Goal: Task Accomplishment & Management: Manage account settings

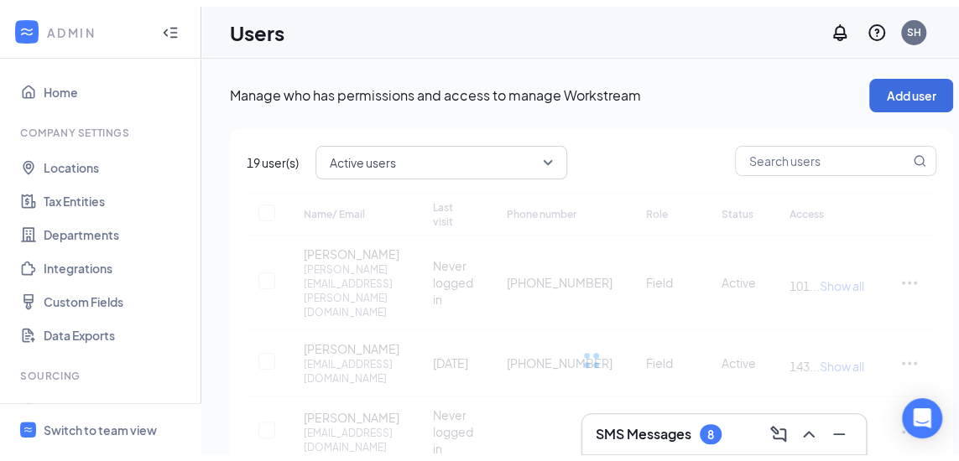
scroll to position [379, 0]
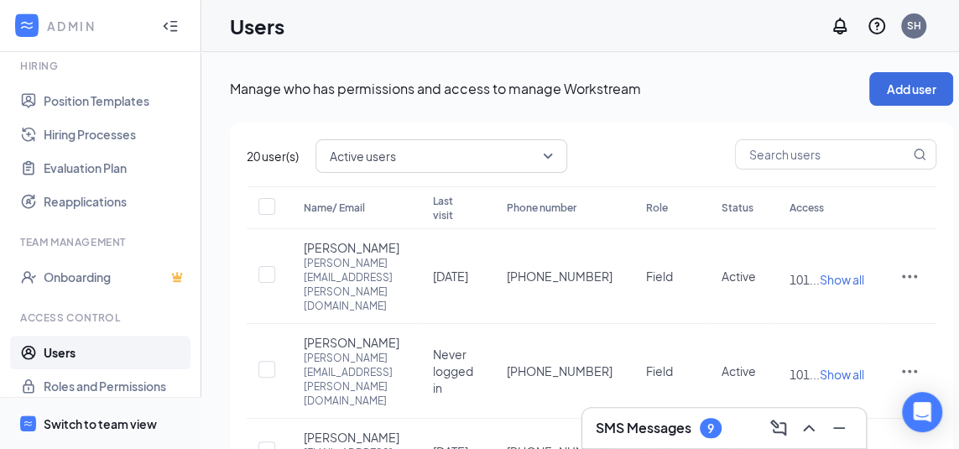
click at [60, 432] on div "Switch to team view" at bounding box center [100, 423] width 113 height 17
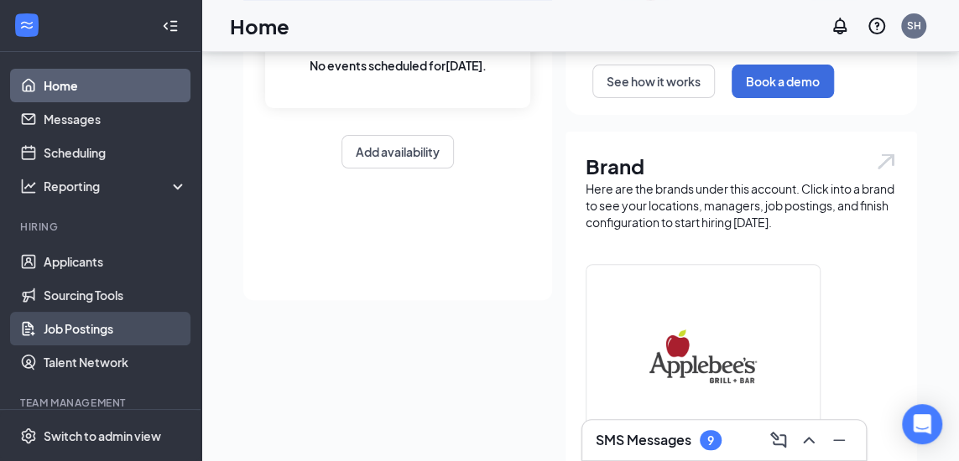
click at [96, 322] on link "Job Postings" at bounding box center [115, 329] width 143 height 34
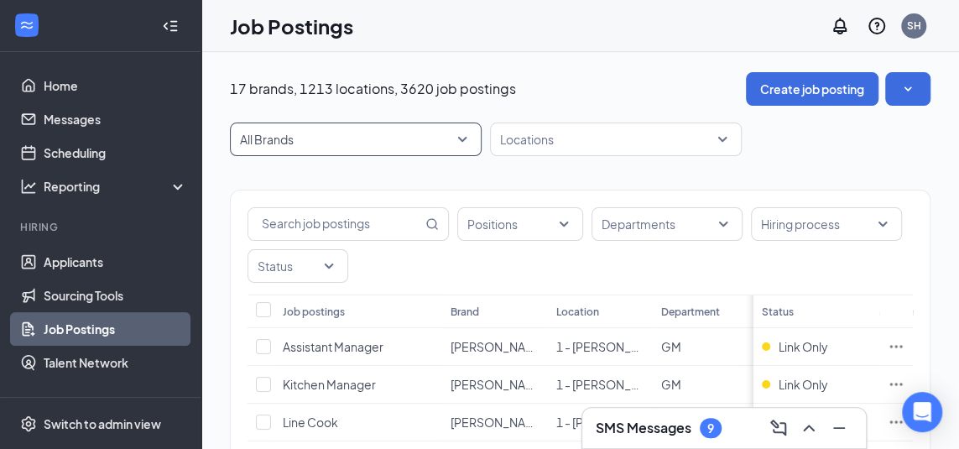
click at [440, 140] on span "All Brands" at bounding box center [348, 139] width 216 height 17
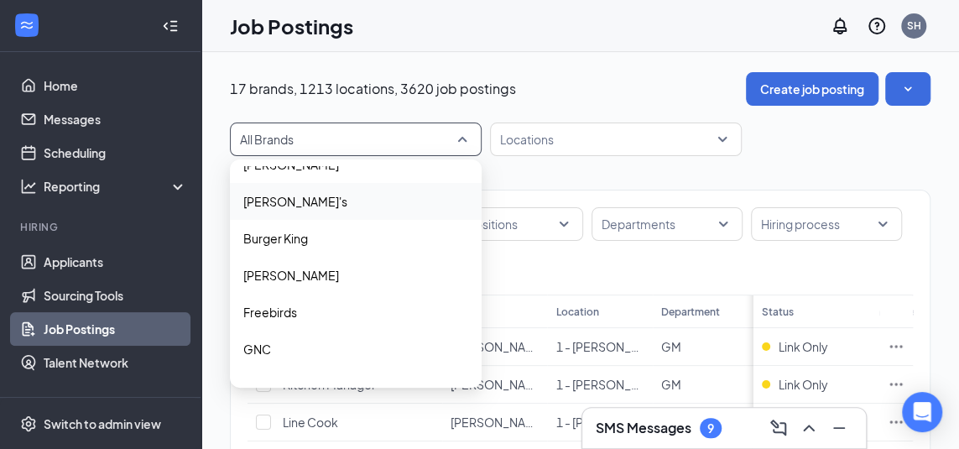
scroll to position [84, 0]
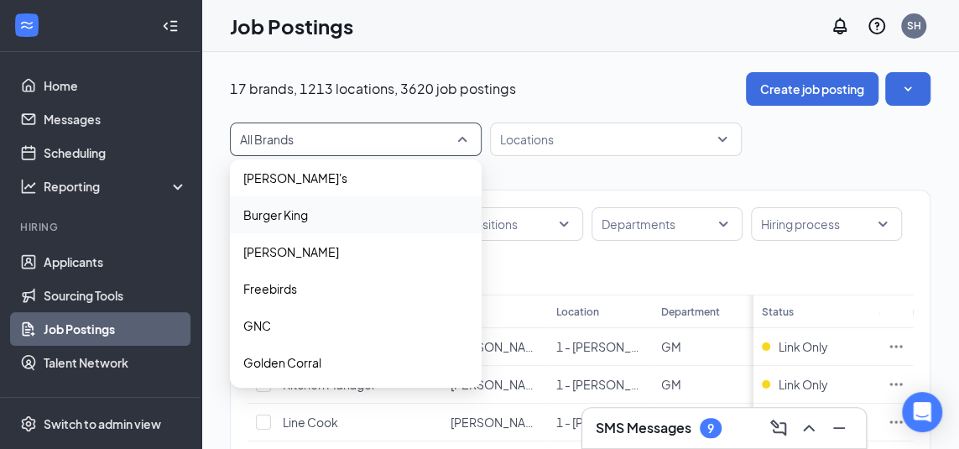
click at [319, 224] on div "Burger King" at bounding box center [356, 214] width 252 height 37
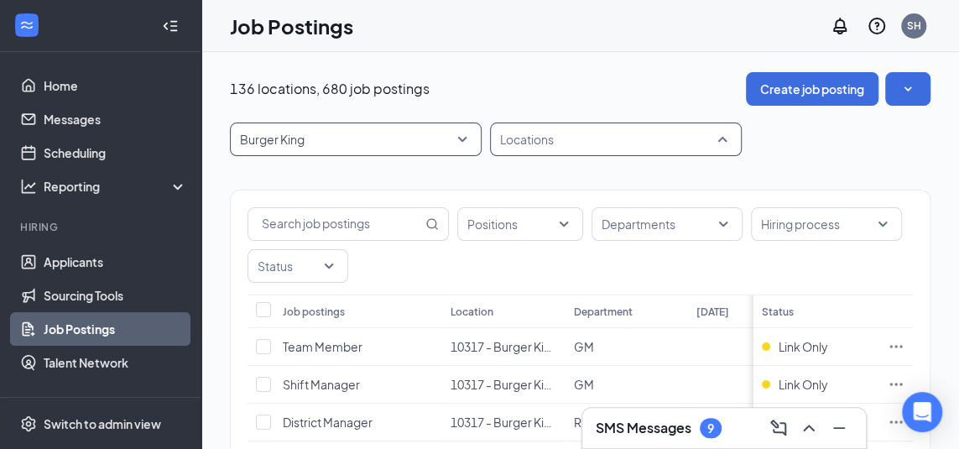
click at [539, 150] on div at bounding box center [607, 139] width 226 height 27
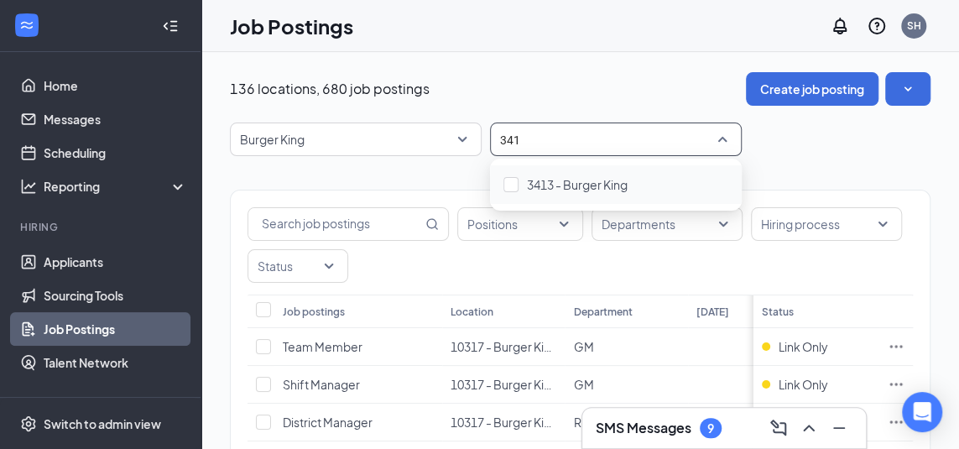
type input "3413"
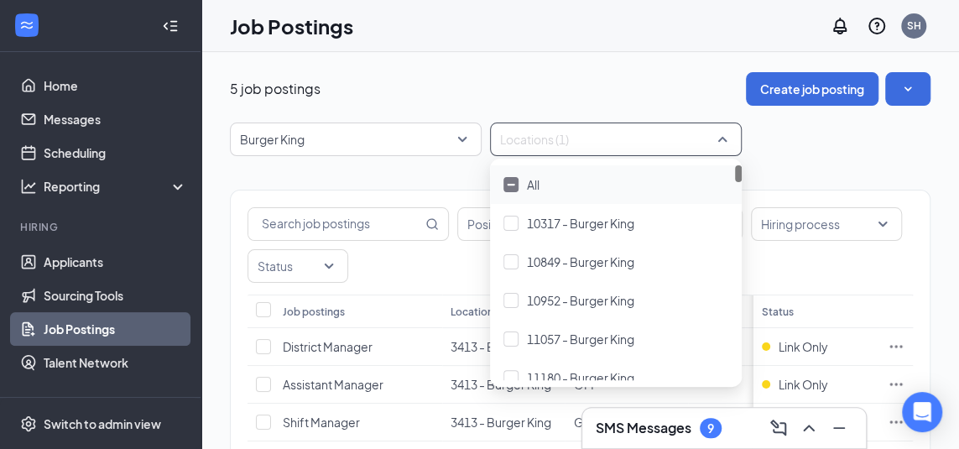
click at [419, 170] on div "Positions Departments Hiring process Status Job postings Location Department [D…" at bounding box center [580, 373] width 700 height 434
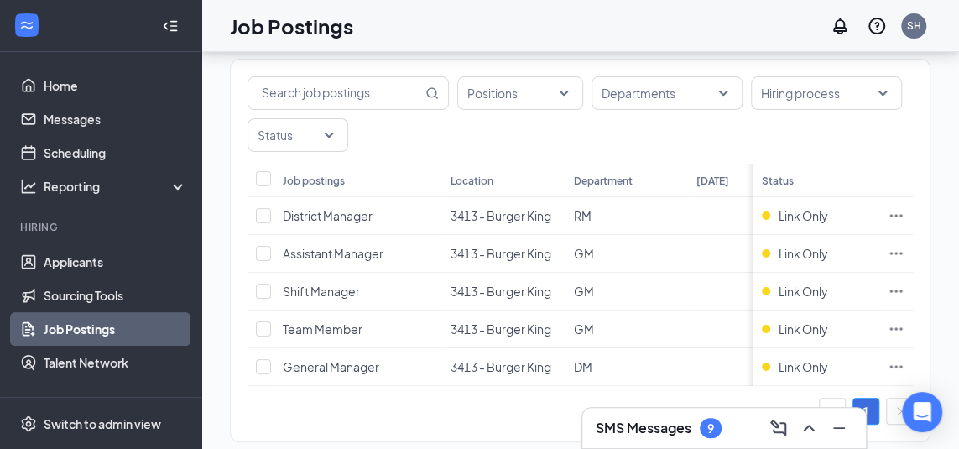
scroll to position [171, 0]
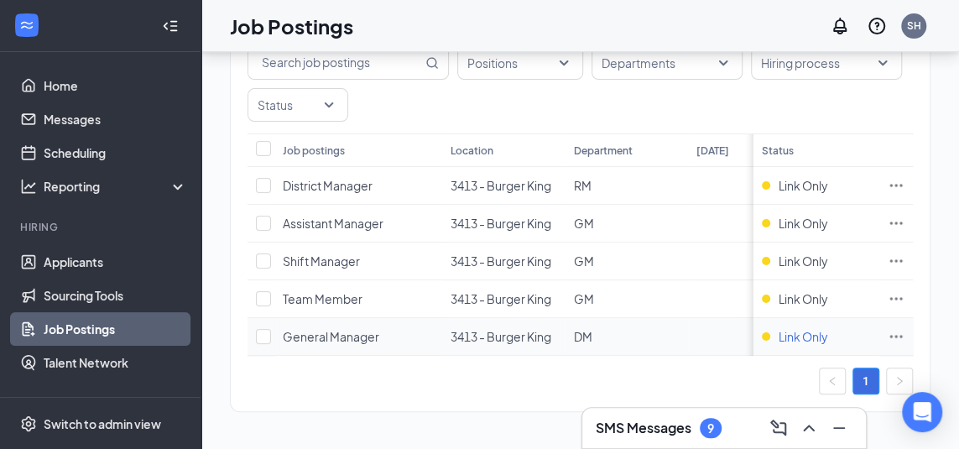
click at [800, 328] on span "Link Only" at bounding box center [802, 336] width 49 height 17
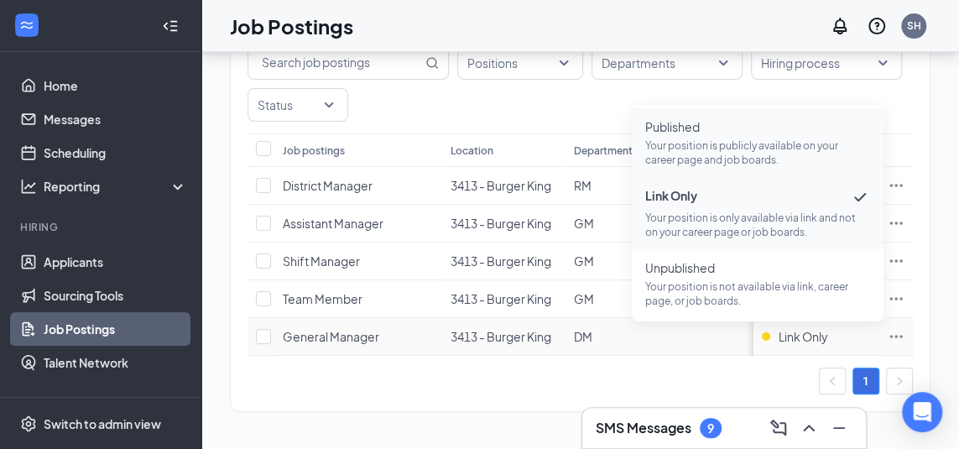
click at [739, 147] on p "Your position is publicly available on your career page and job boards." at bounding box center [757, 152] width 225 height 29
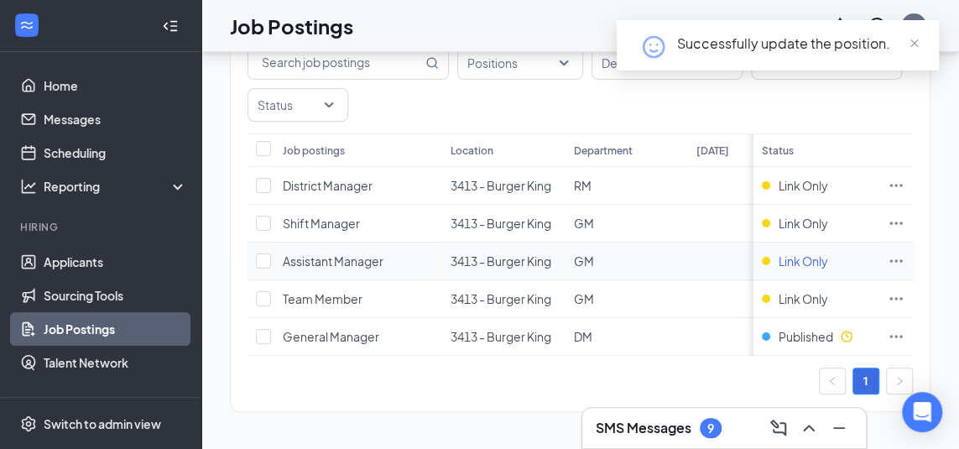
click at [815, 252] on span "Link Only" at bounding box center [802, 260] width 49 height 17
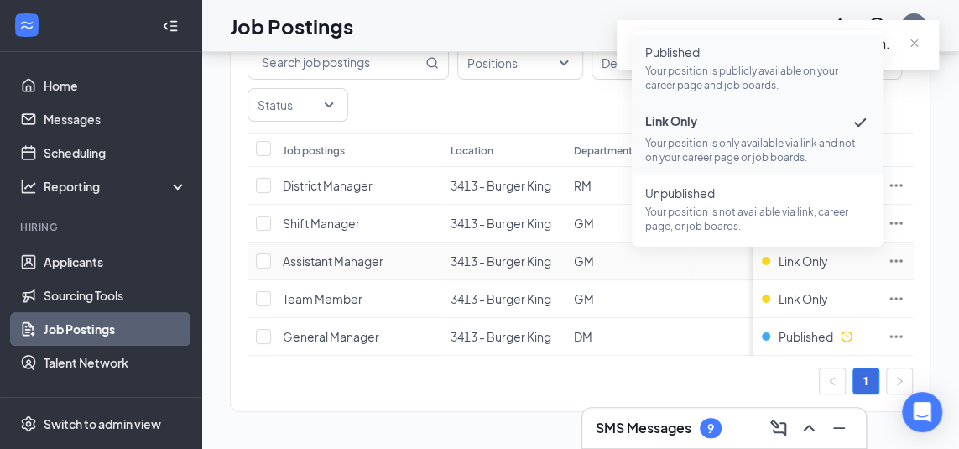
click at [677, 44] on span "Published" at bounding box center [757, 52] width 225 height 17
